Goal: Check status: Check status

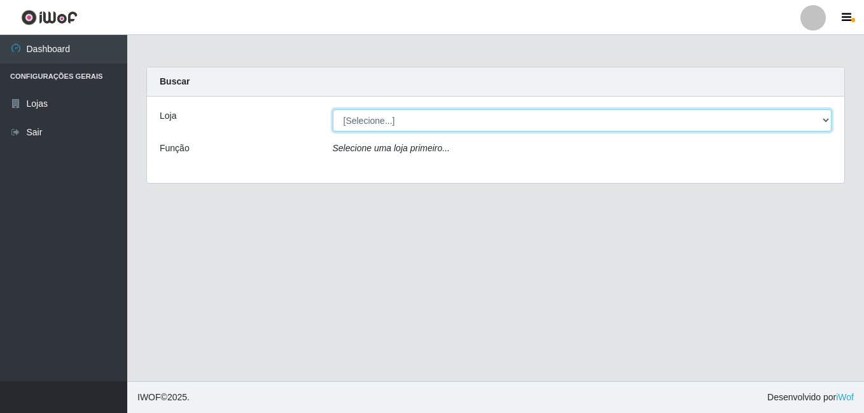
click at [376, 127] on select "[Selecione...] Ajubá Mercado" at bounding box center [582, 120] width 499 height 22
select select "402"
click at [333, 109] on select "[Selecione...] Ajubá Mercado" at bounding box center [582, 120] width 499 height 22
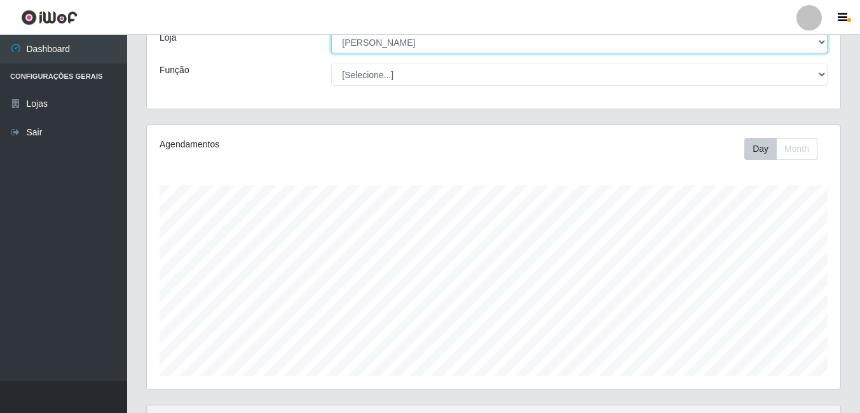
scroll to position [46, 0]
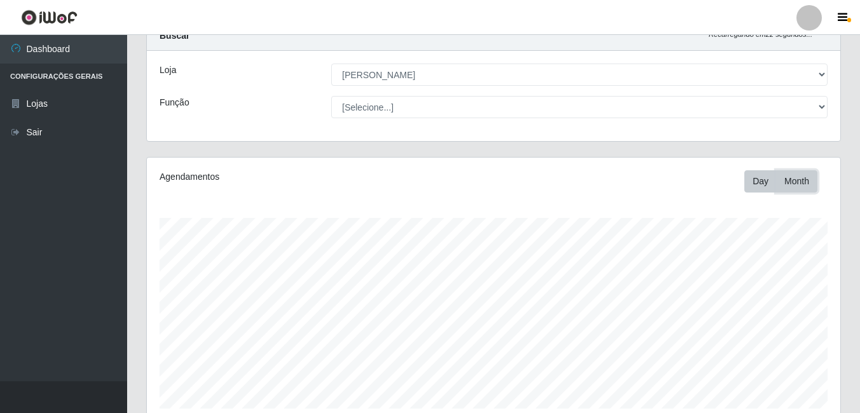
click at [798, 184] on button "Month" at bounding box center [796, 181] width 41 height 22
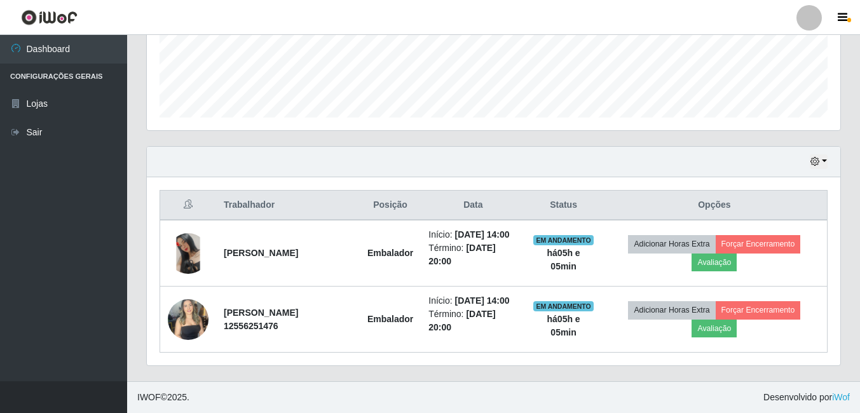
scroll to position [109, 0]
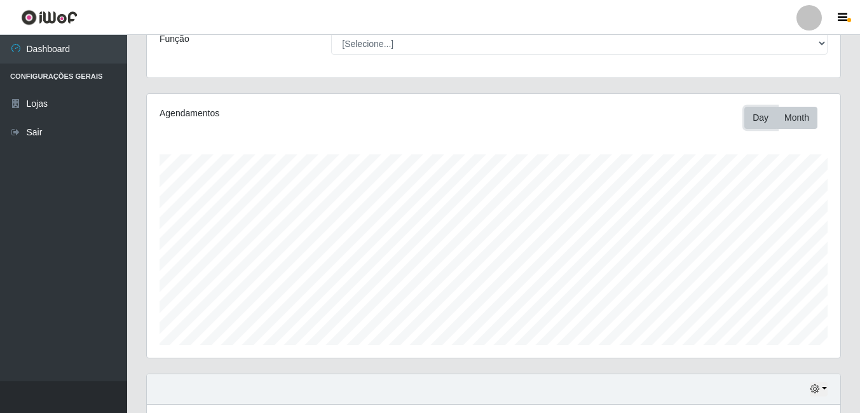
click at [755, 119] on button "Day" at bounding box center [761, 118] width 32 height 22
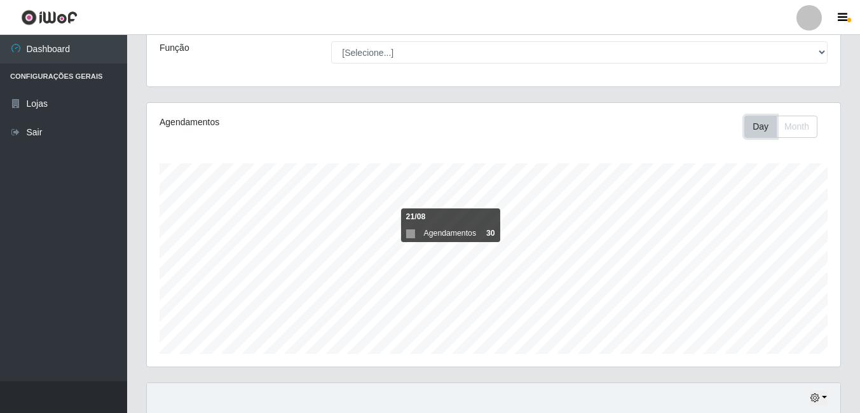
scroll to position [0, 0]
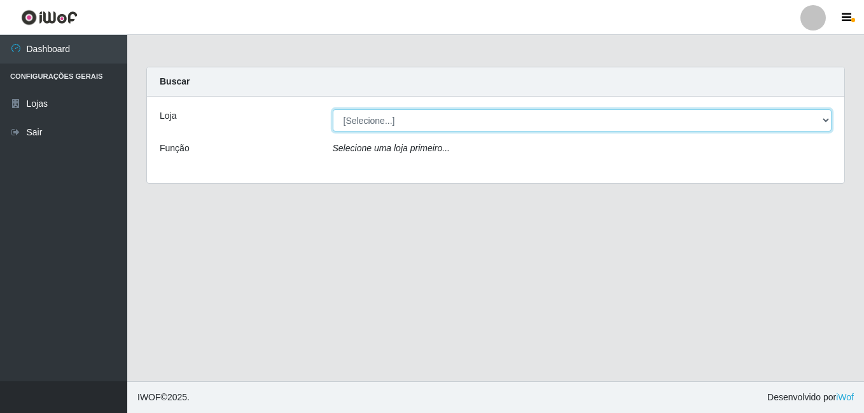
click at [368, 122] on select "[Selecione...] Ajubá Mercado" at bounding box center [582, 120] width 499 height 22
select select "402"
click at [333, 109] on select "[Selecione...] Ajubá Mercado" at bounding box center [582, 120] width 499 height 22
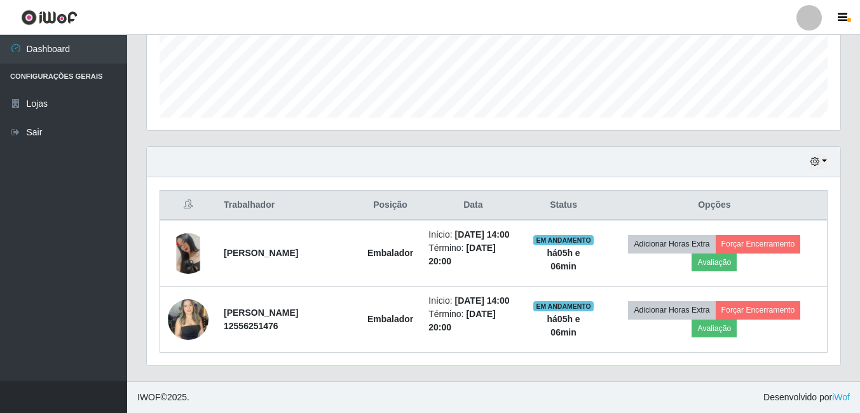
scroll to position [364, 0]
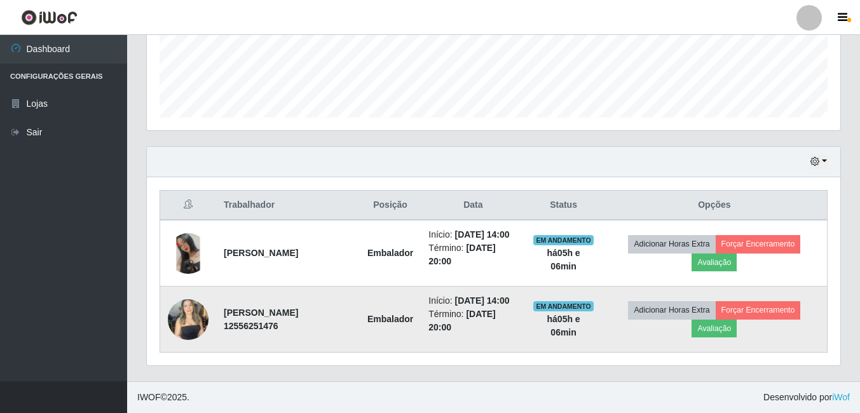
click at [193, 307] on img at bounding box center [188, 319] width 41 height 54
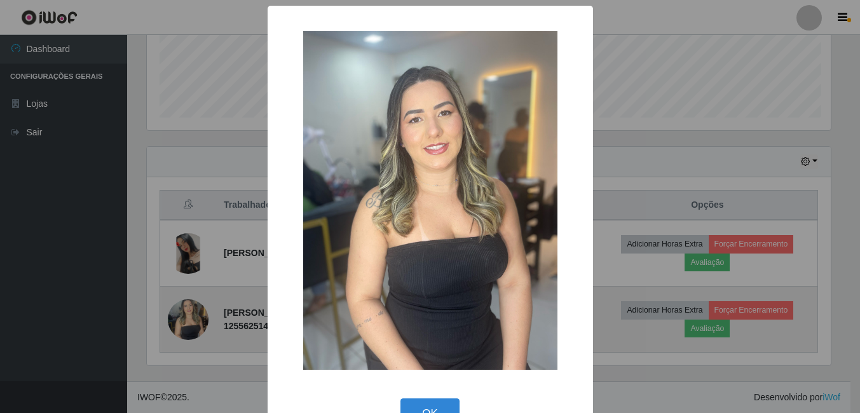
scroll to position [264, 687]
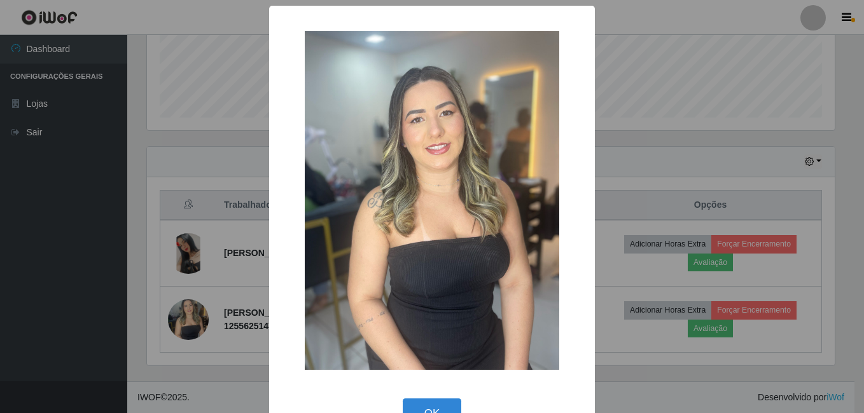
click at [50, 193] on div "× OK Cancel" at bounding box center [432, 206] width 864 height 413
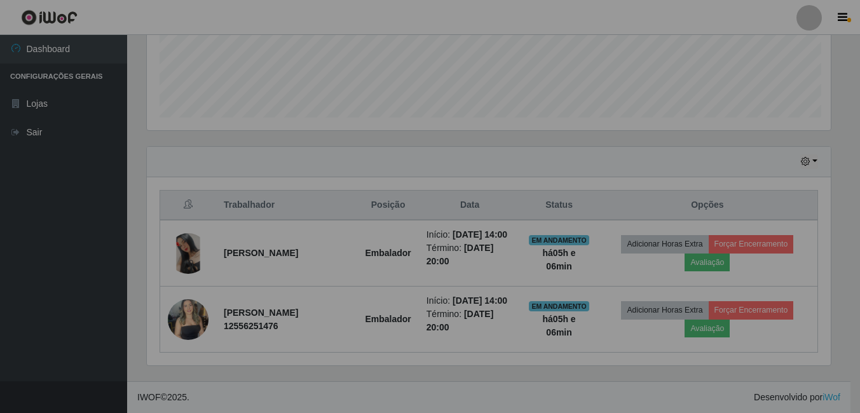
scroll to position [264, 694]
